Goal: Task Accomplishment & Management: Manage account settings

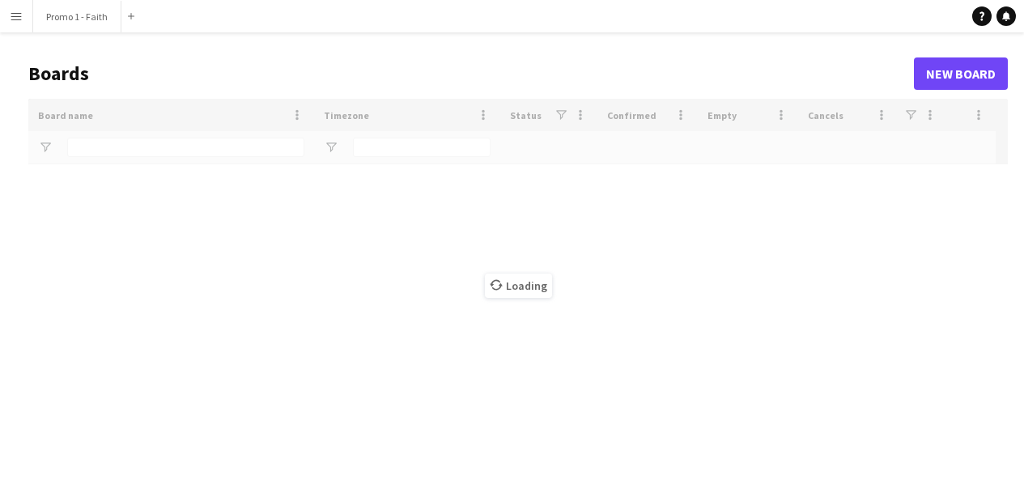
click at [15, 9] on button "Menu" at bounding box center [16, 16] width 32 height 32
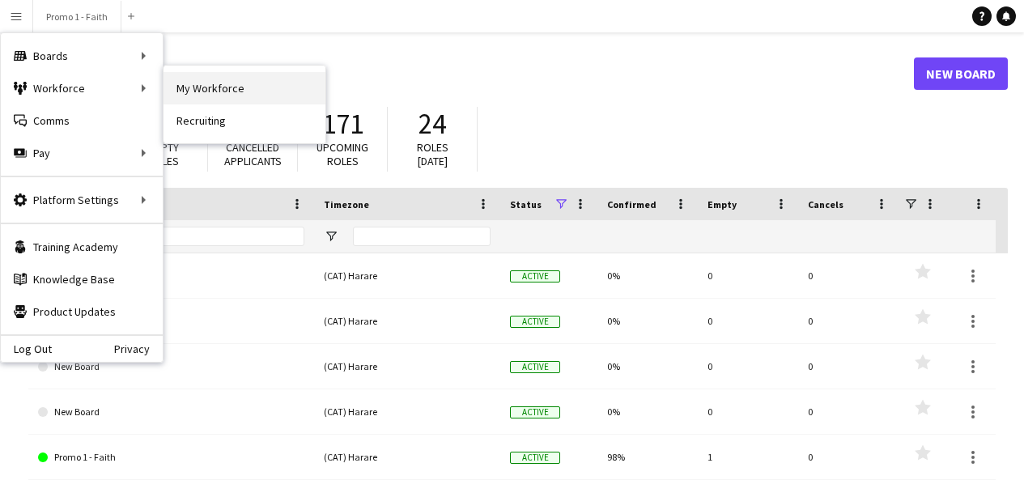
click at [219, 95] on link "My Workforce" at bounding box center [245, 88] width 162 height 32
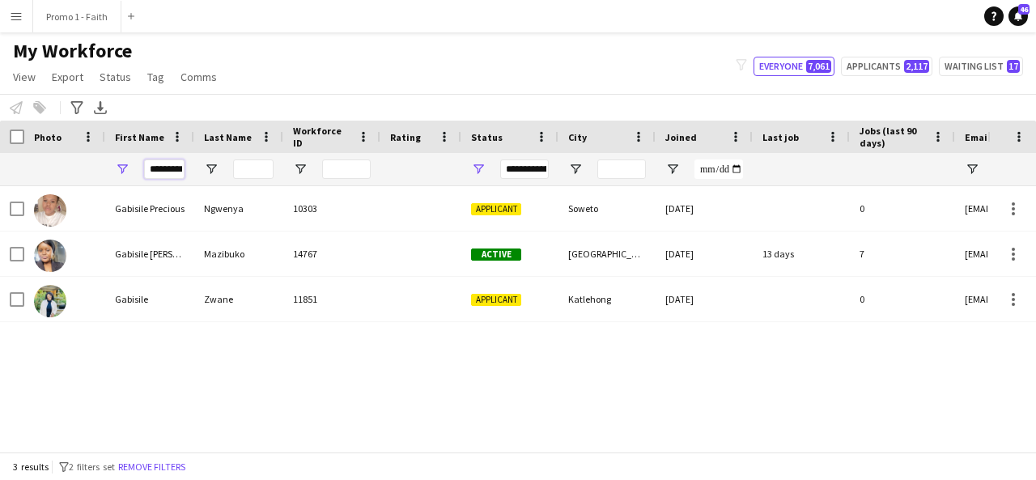
scroll to position [0, 2]
drag, startPoint x: 147, startPoint y: 168, endPoint x: 249, endPoint y: 164, distance: 101.3
click at [249, 164] on div "********" at bounding box center [877, 169] width 1755 height 32
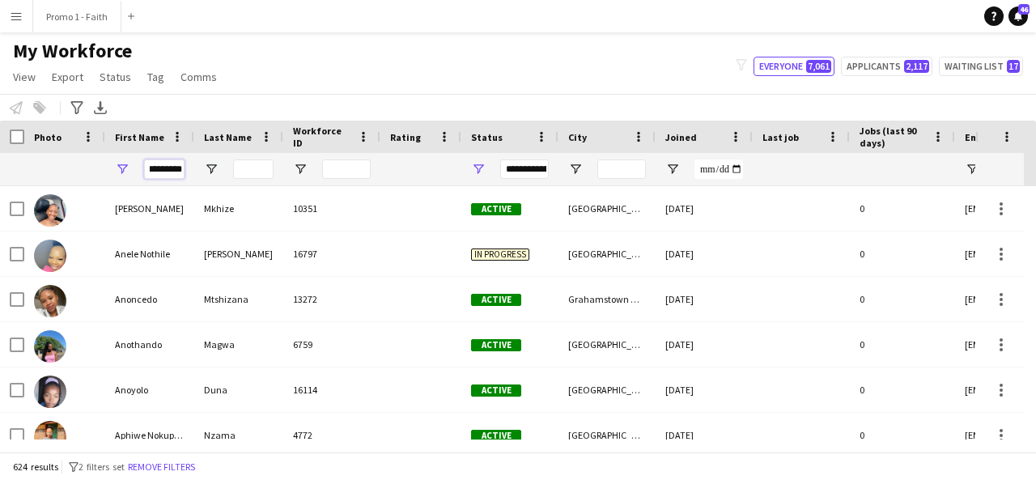
scroll to position [0, 9]
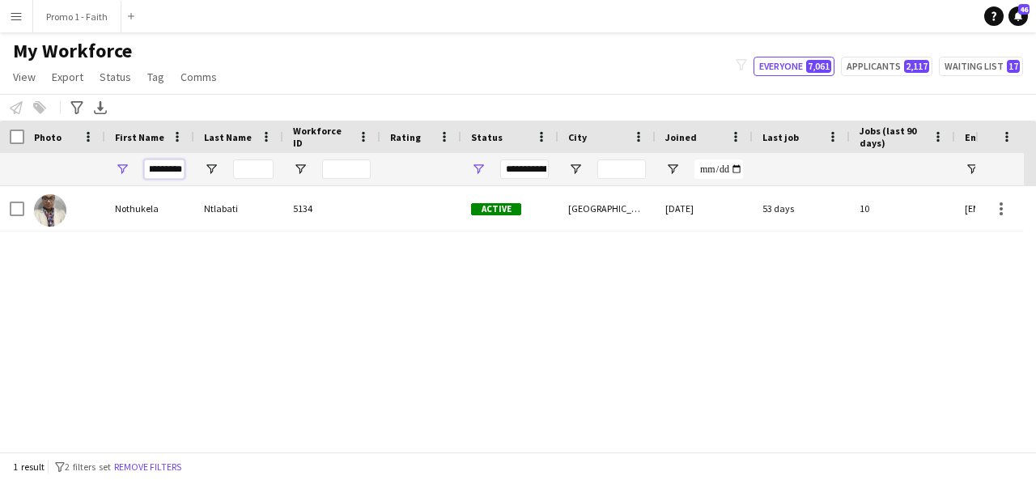
type input "*********"
click at [255, 169] on input "Last Name Filter Input" at bounding box center [253, 168] width 40 height 19
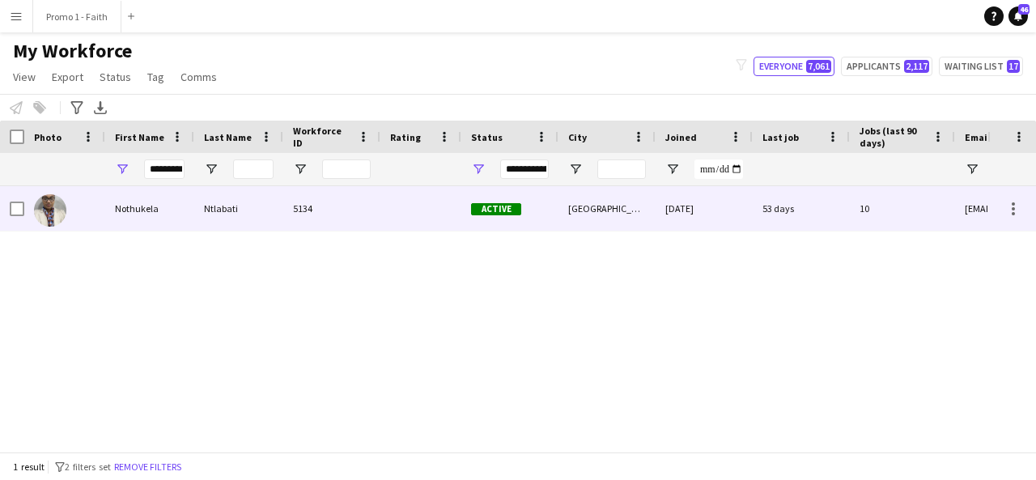
click at [254, 189] on div "Ntlabati" at bounding box center [238, 208] width 89 height 45
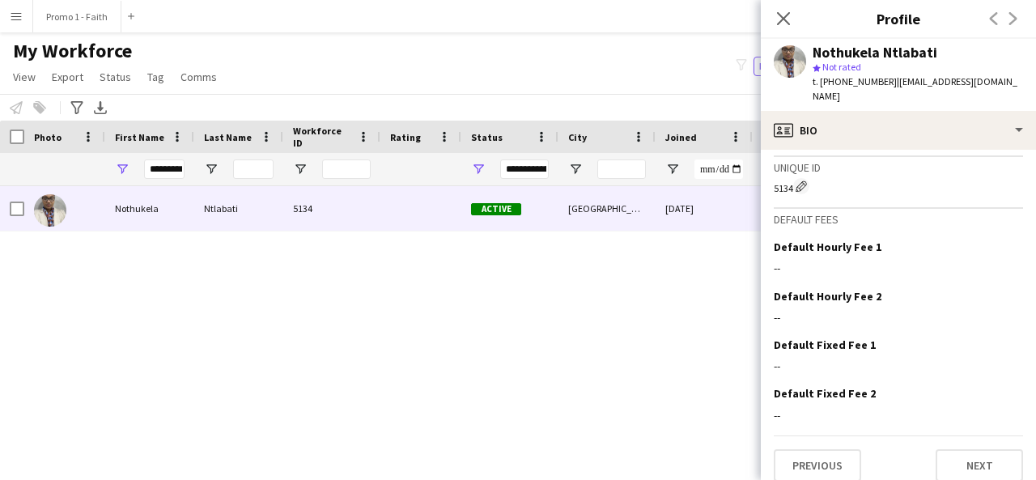
scroll to position [749, 0]
click at [830, 454] on button "Previous" at bounding box center [817, 465] width 87 height 32
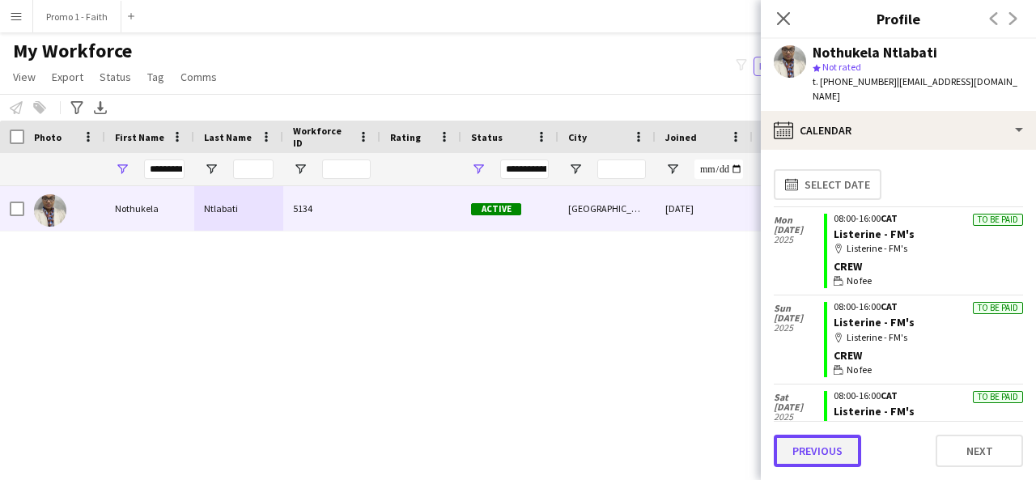
click at [835, 442] on button "Previous" at bounding box center [817, 451] width 87 height 32
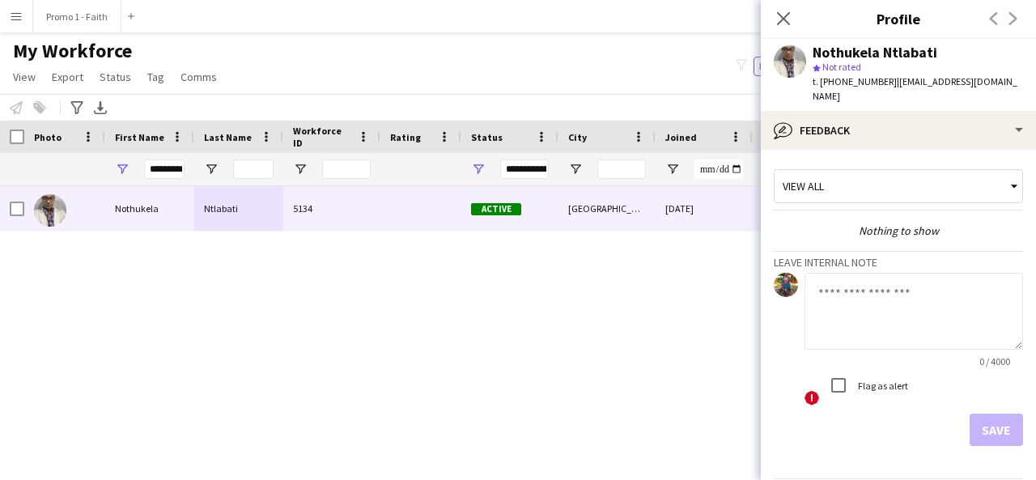
scroll to position [43, 0]
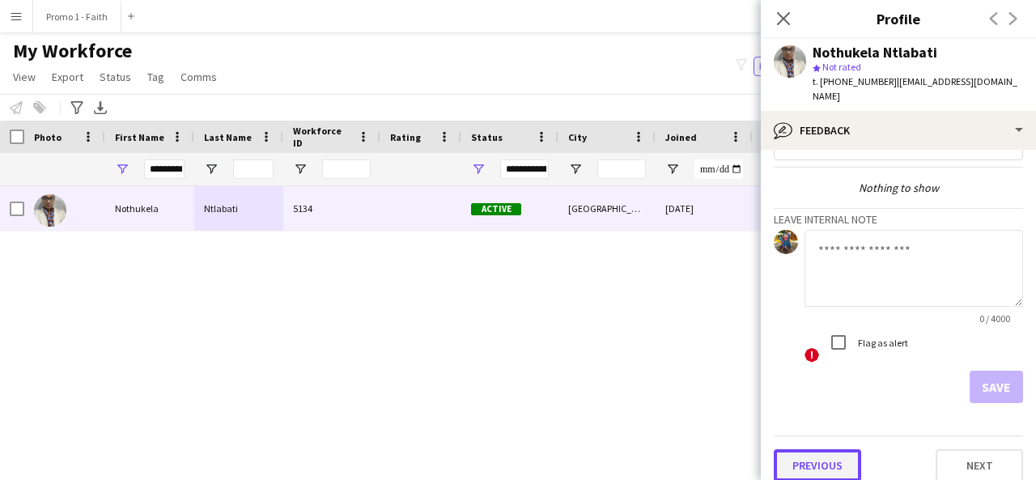
click at [828, 449] on button "Previous" at bounding box center [817, 465] width 87 height 32
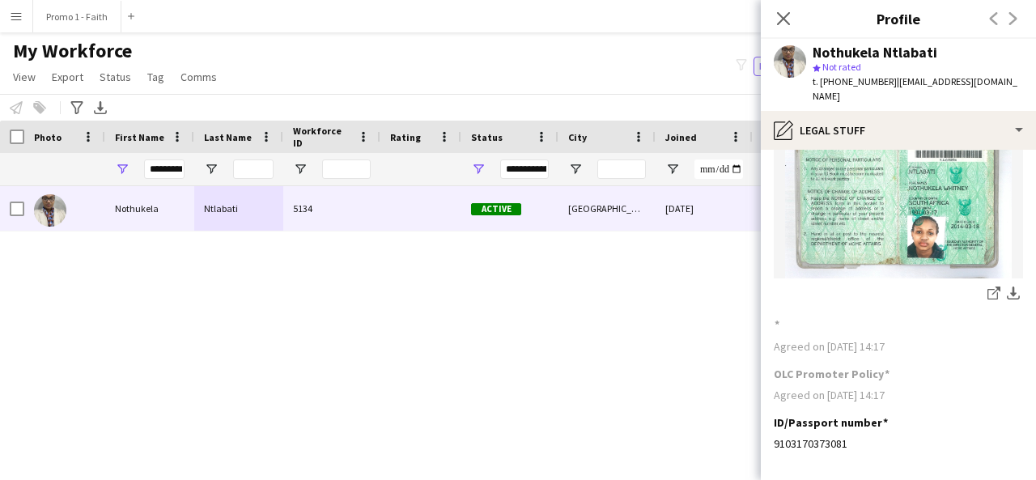
scroll to position [203, 0]
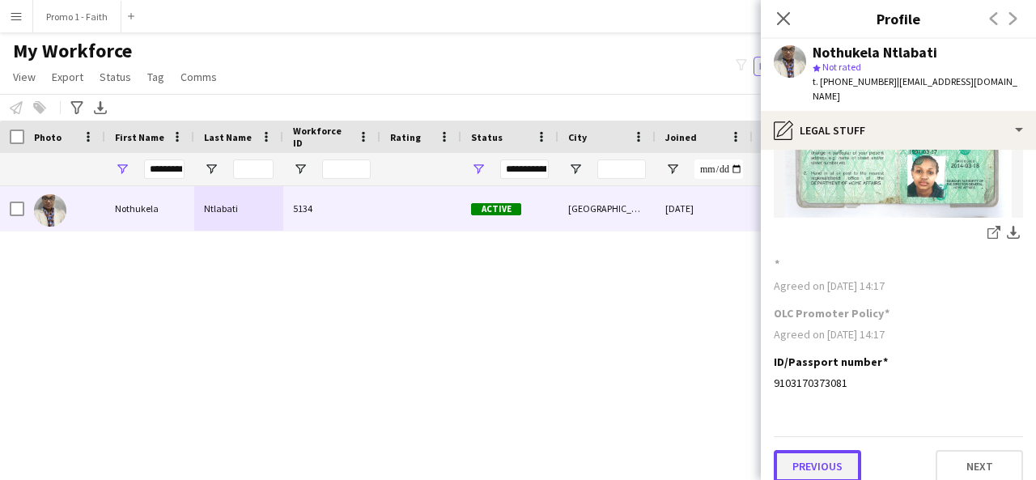
click at [833, 450] on button "Previous" at bounding box center [817, 466] width 87 height 32
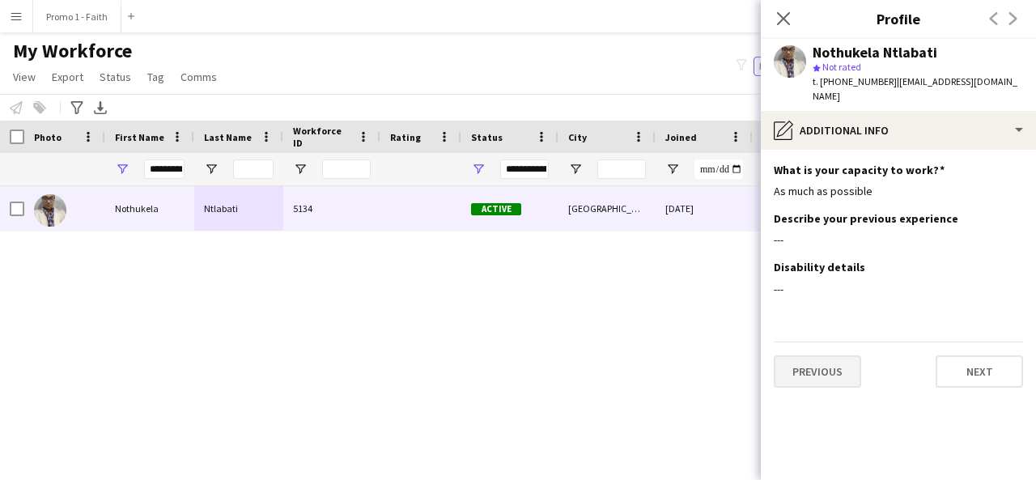
scroll to position [0, 0]
click at [834, 355] on button "Previous" at bounding box center [817, 371] width 87 height 32
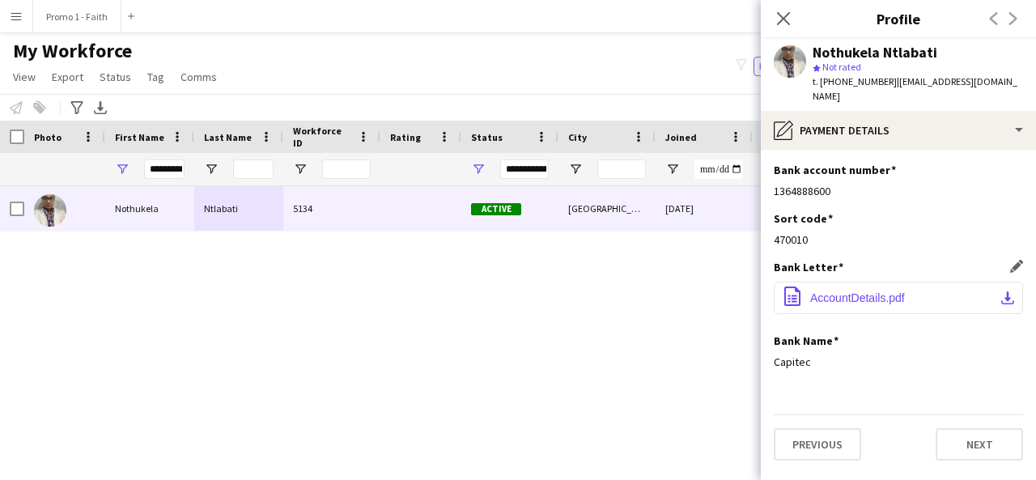
click at [1010, 291] on app-icon "download-bottom" at bounding box center [1008, 297] width 13 height 13
click at [850, 291] on span "AccountDetails.pdf" at bounding box center [857, 297] width 95 height 13
drag, startPoint x: 147, startPoint y: 171, endPoint x: 321, endPoint y: 148, distance: 175.5
click at [321, 148] on div "Workforce Details Photo First Name" at bounding box center [877, 154] width 1755 height 66
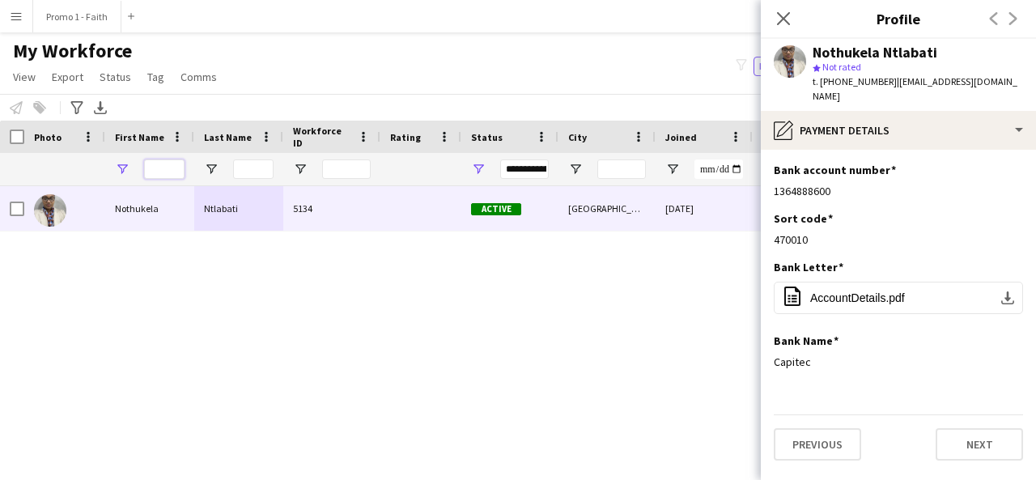
scroll to position [0, 0]
